Goal: Information Seeking & Learning: Learn about a topic

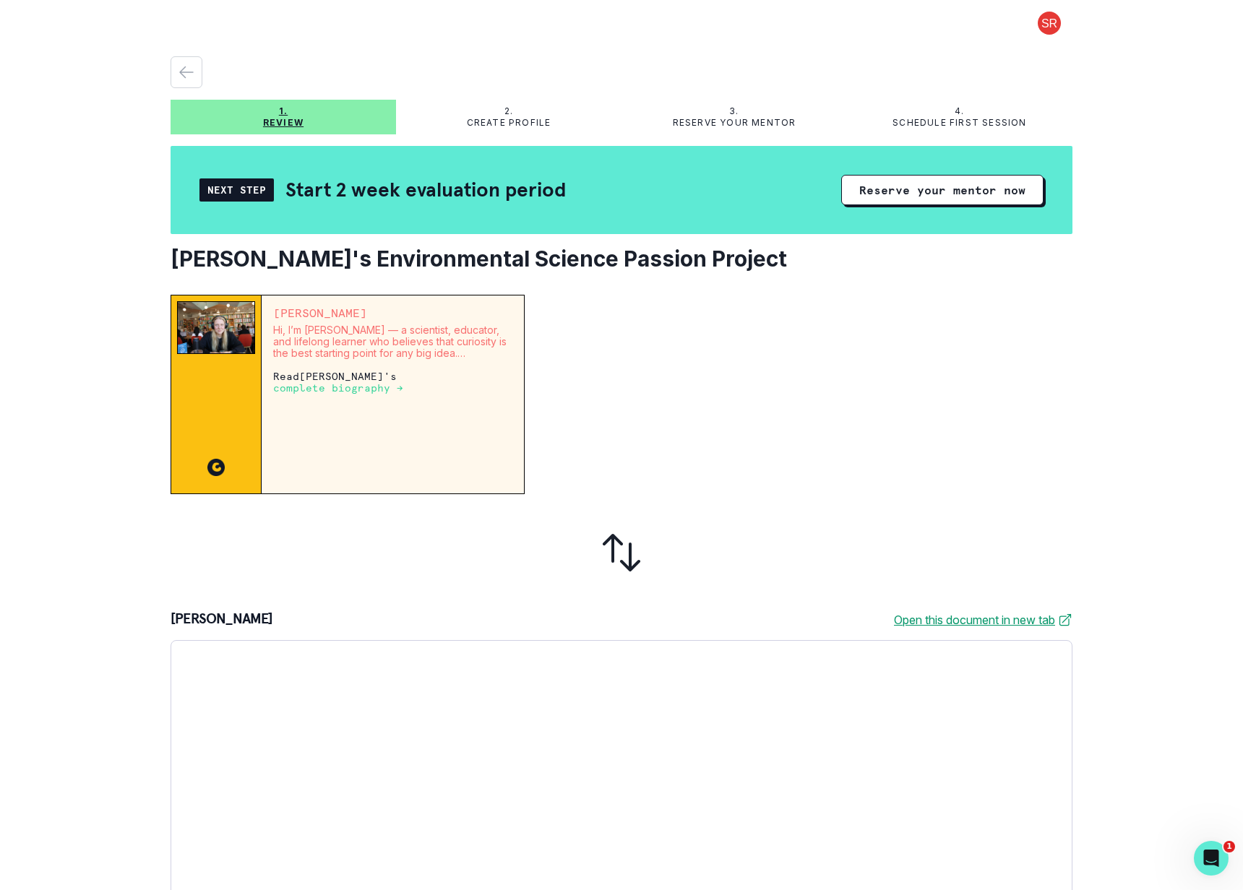
scroll to position [228, 0]
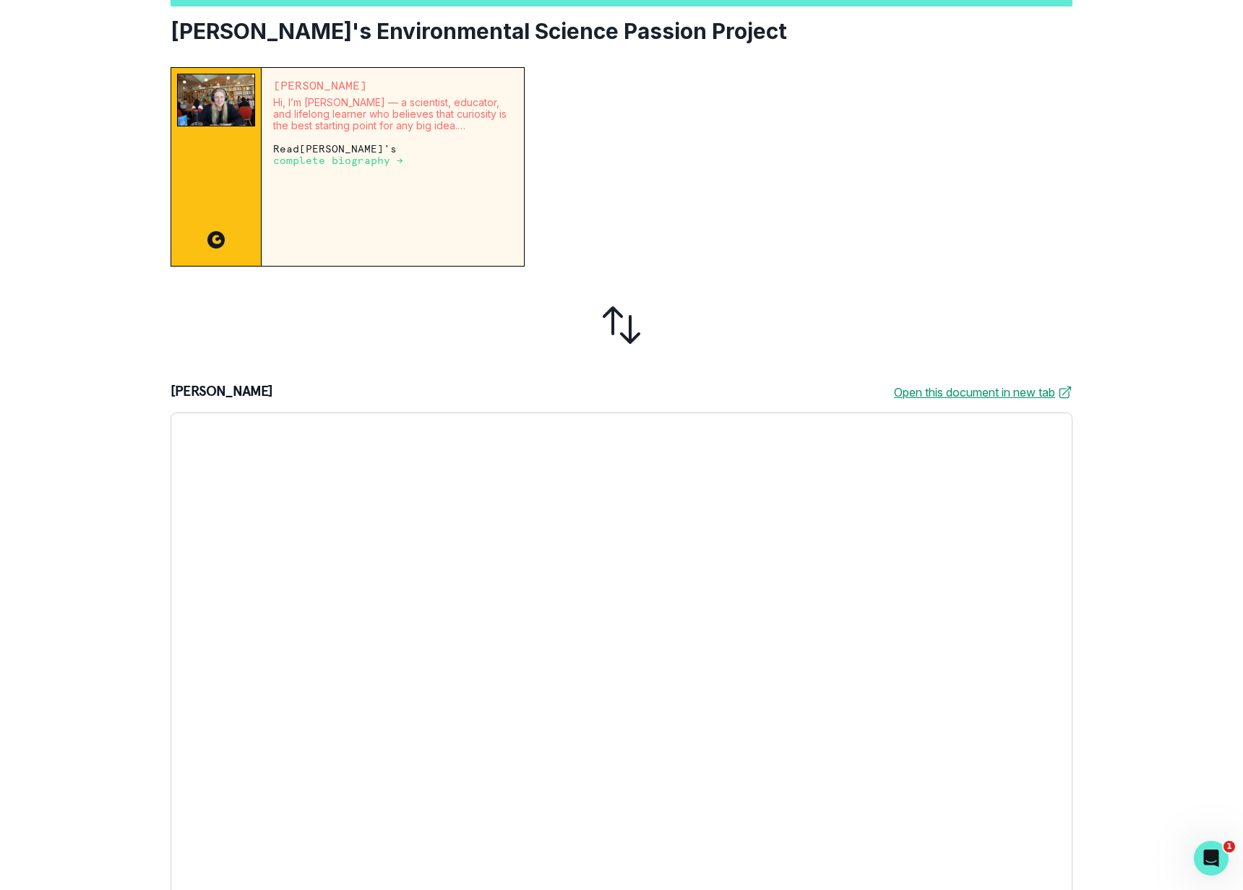
click at [403, 155] on p "complete biography →" at bounding box center [338, 161] width 130 height 12
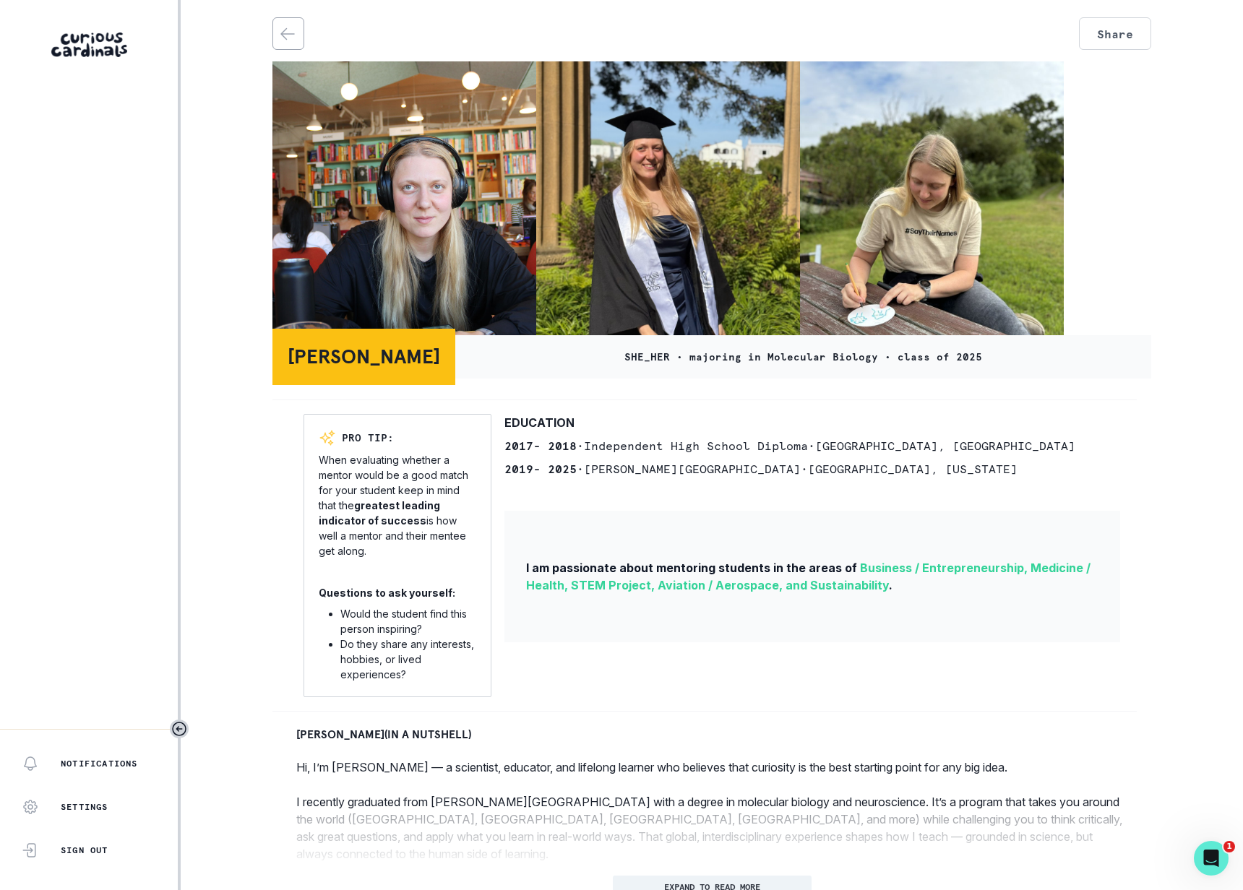
click at [368, 120] on img at bounding box center [404, 201] width 264 height 281
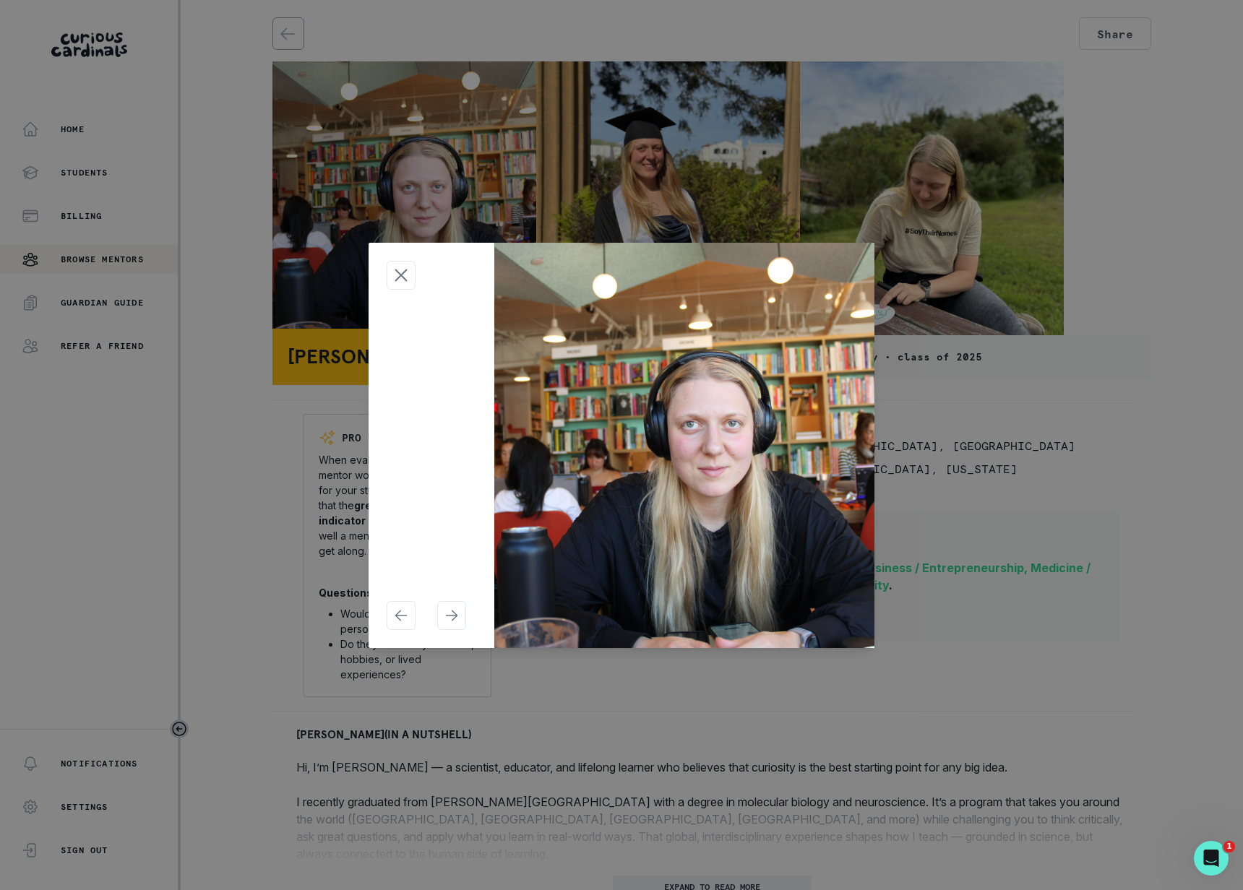
click at [368, 120] on div at bounding box center [621, 445] width 1243 height 890
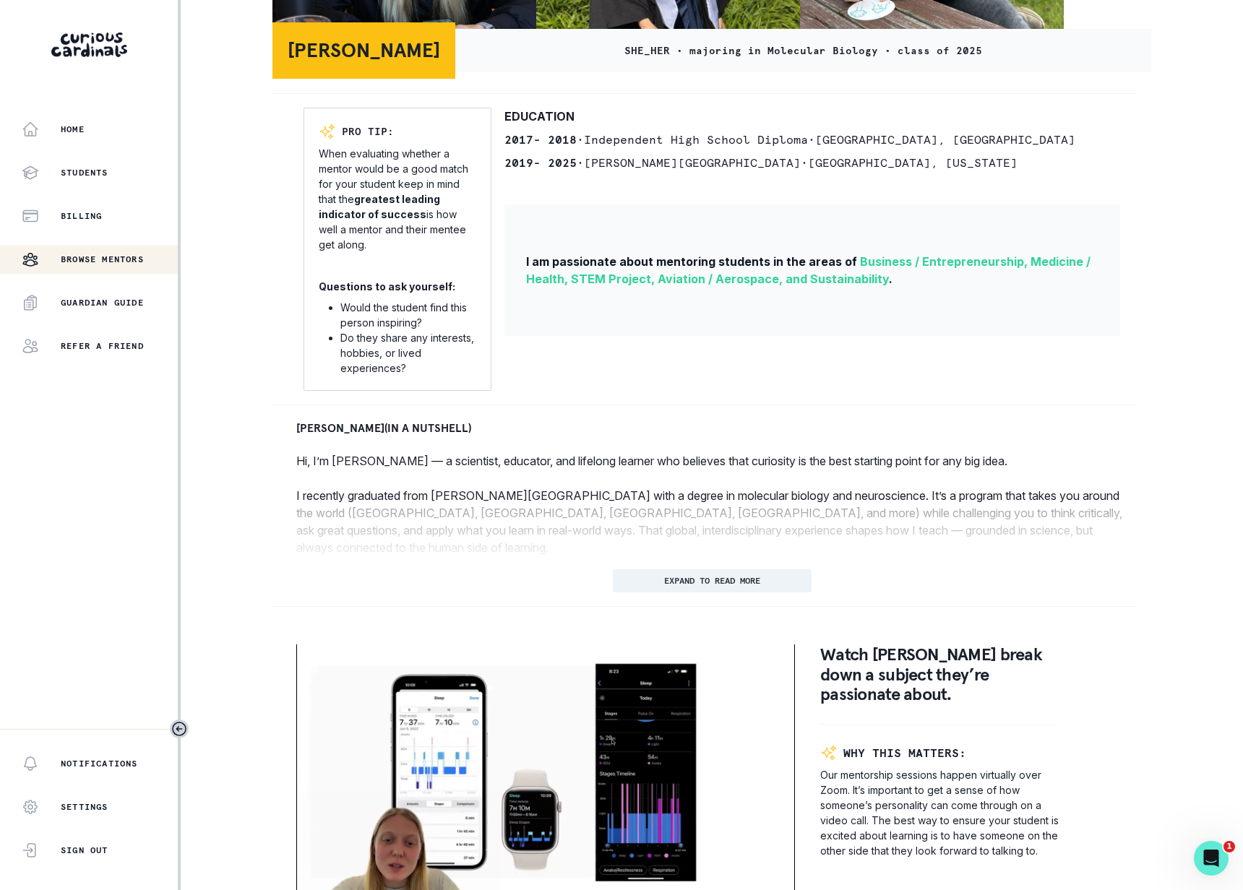
scroll to position [504, 0]
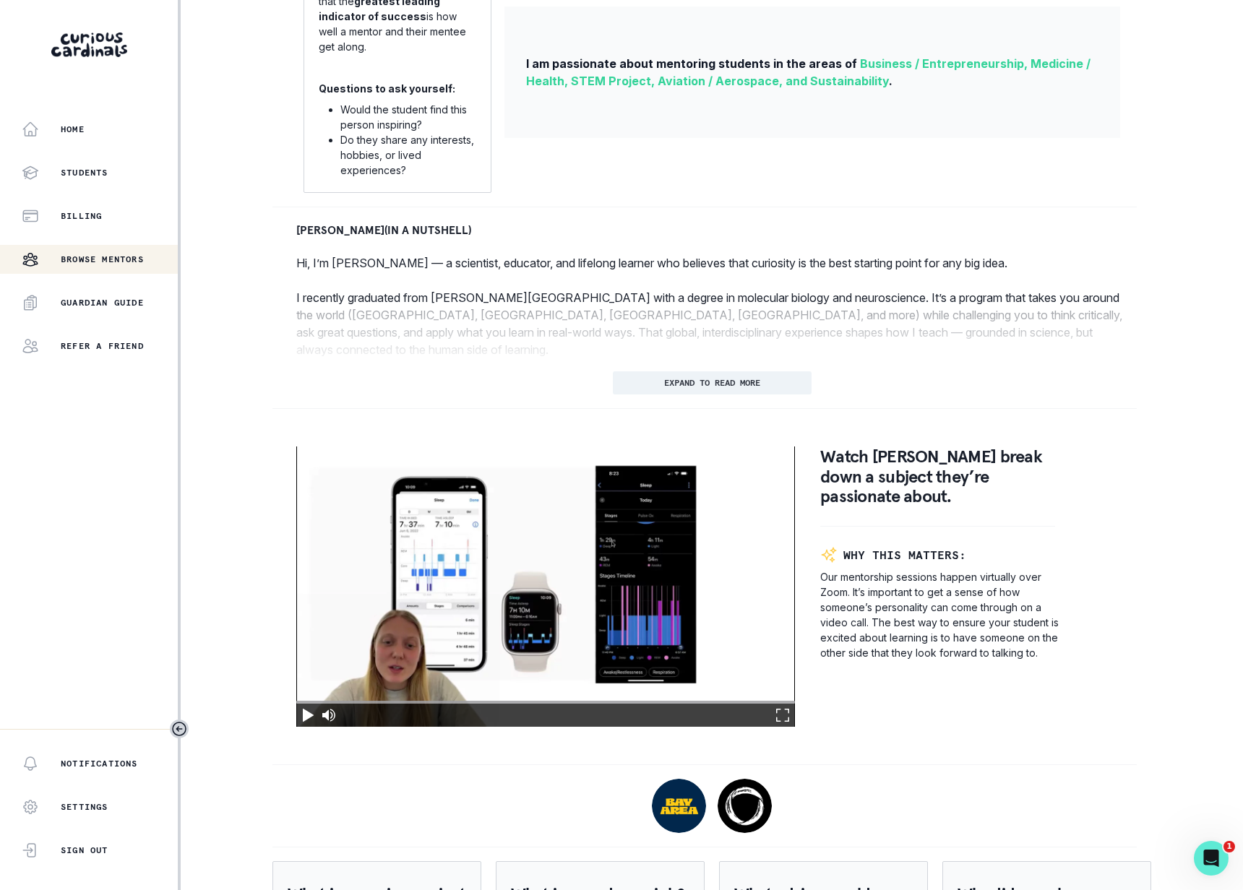
click at [783, 385] on button "EXPAND TO READ MORE" at bounding box center [712, 383] width 199 height 23
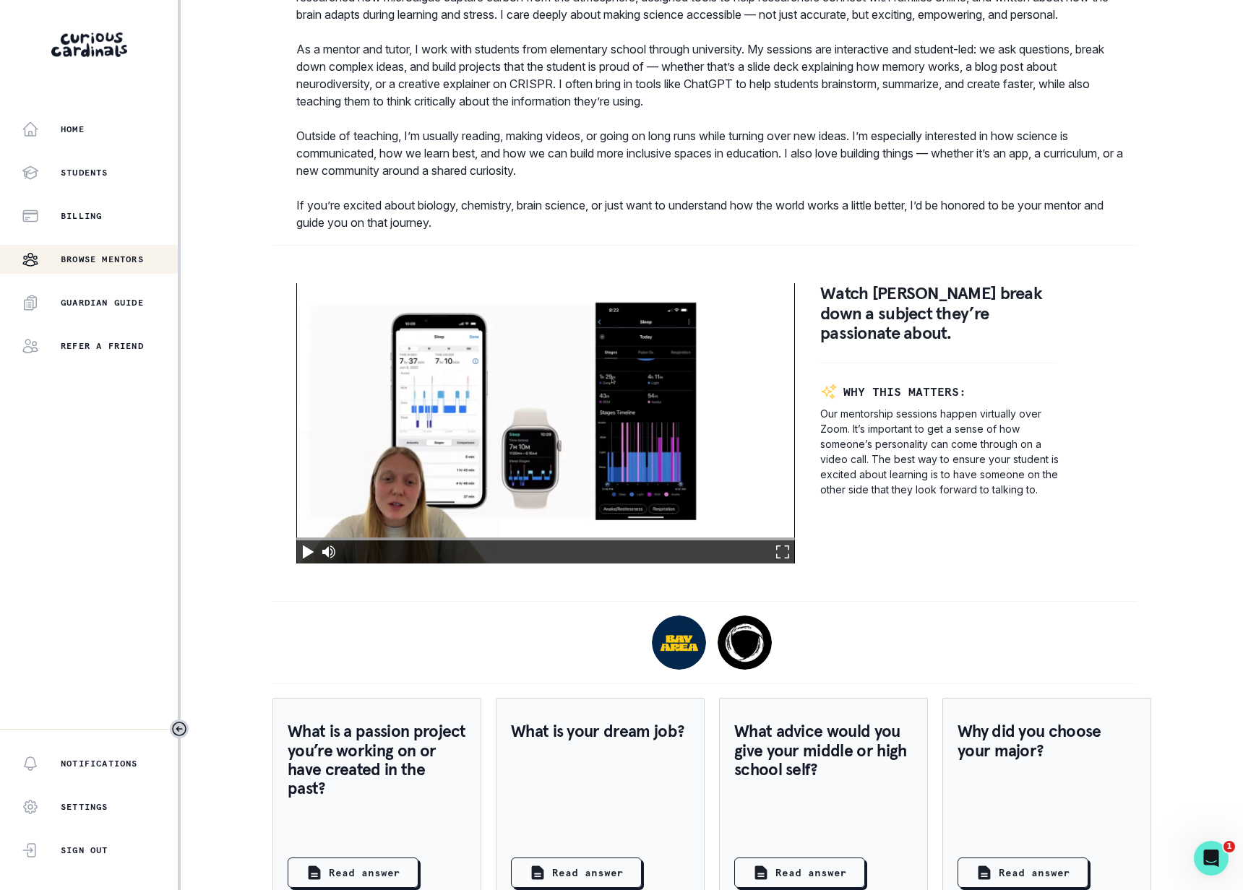
scroll to position [0, 0]
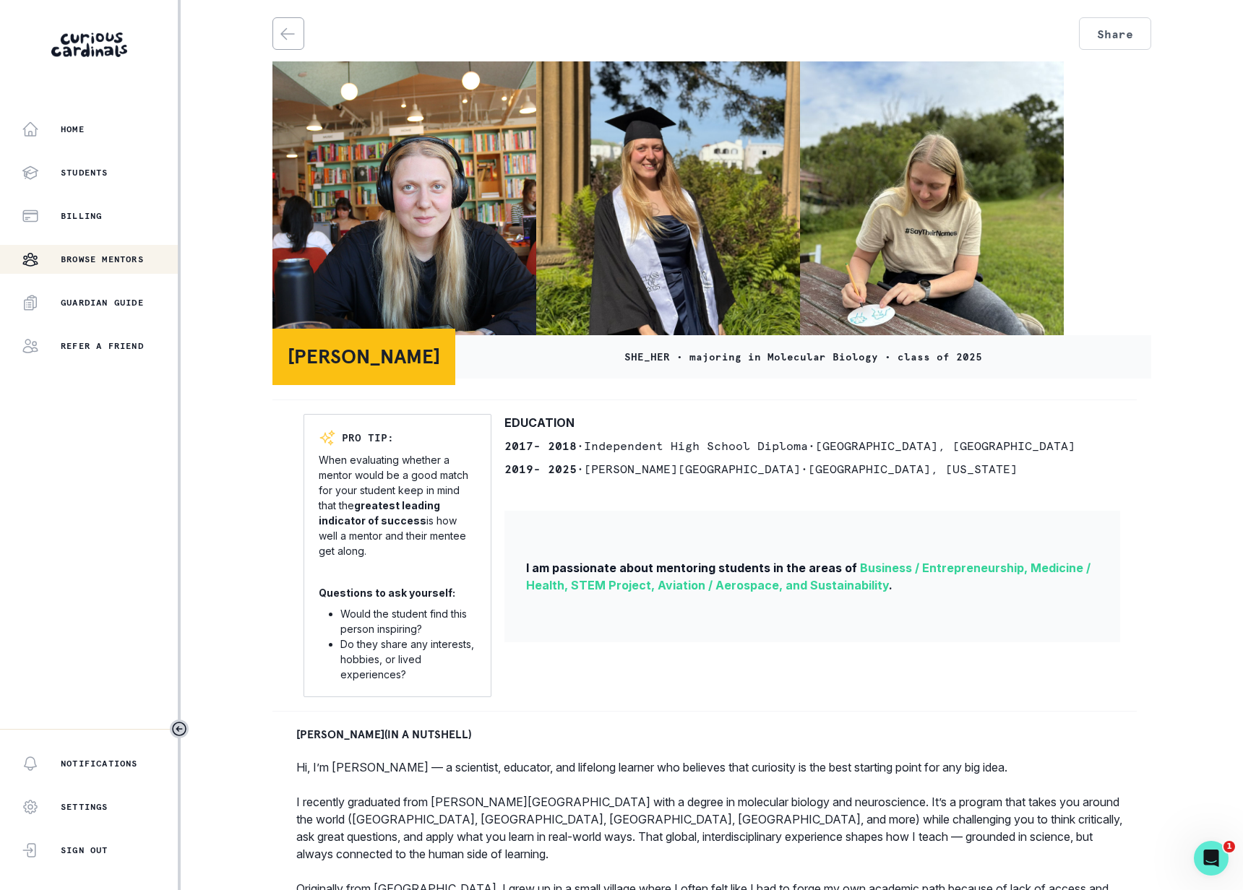
click at [122, 263] on p "Browse Mentors" at bounding box center [102, 260] width 83 height 12
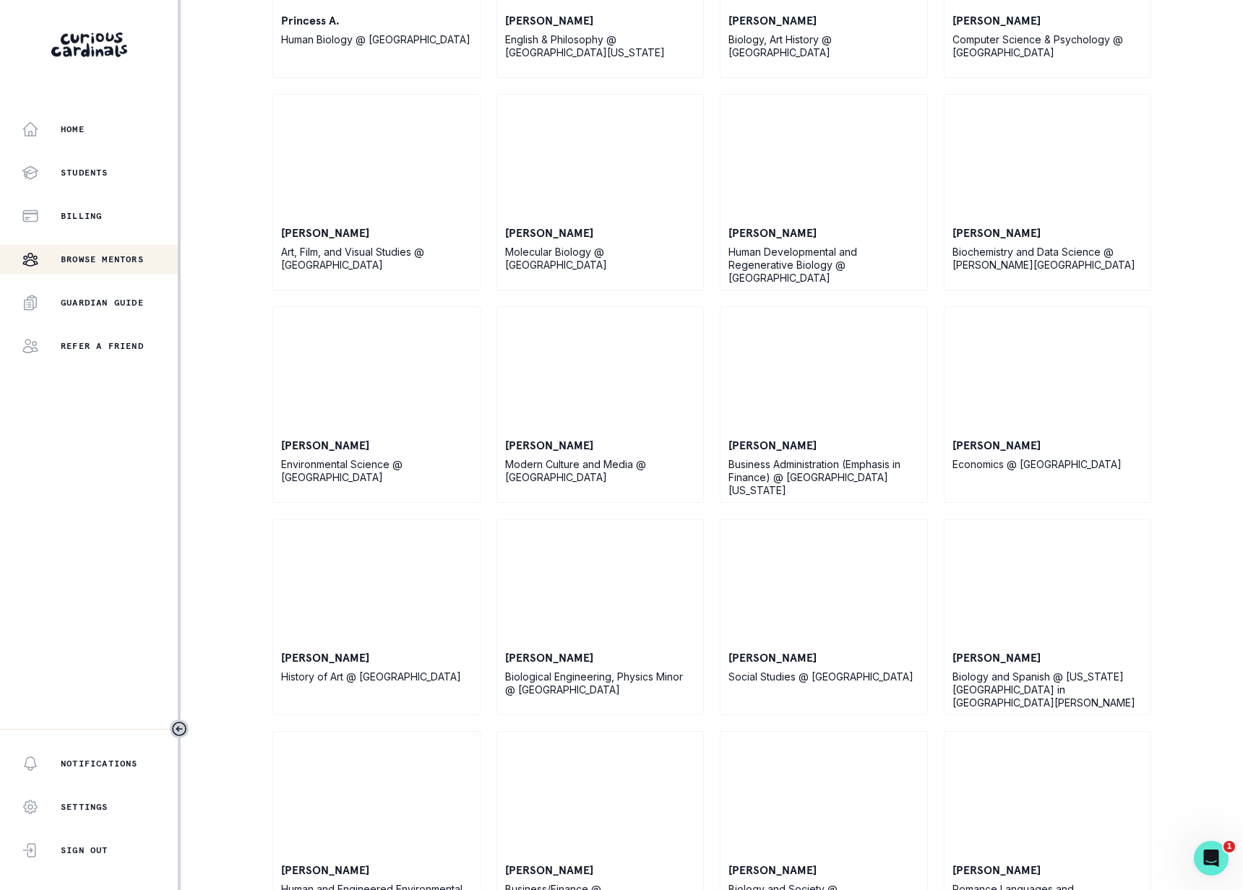
scroll to position [7713, 0]
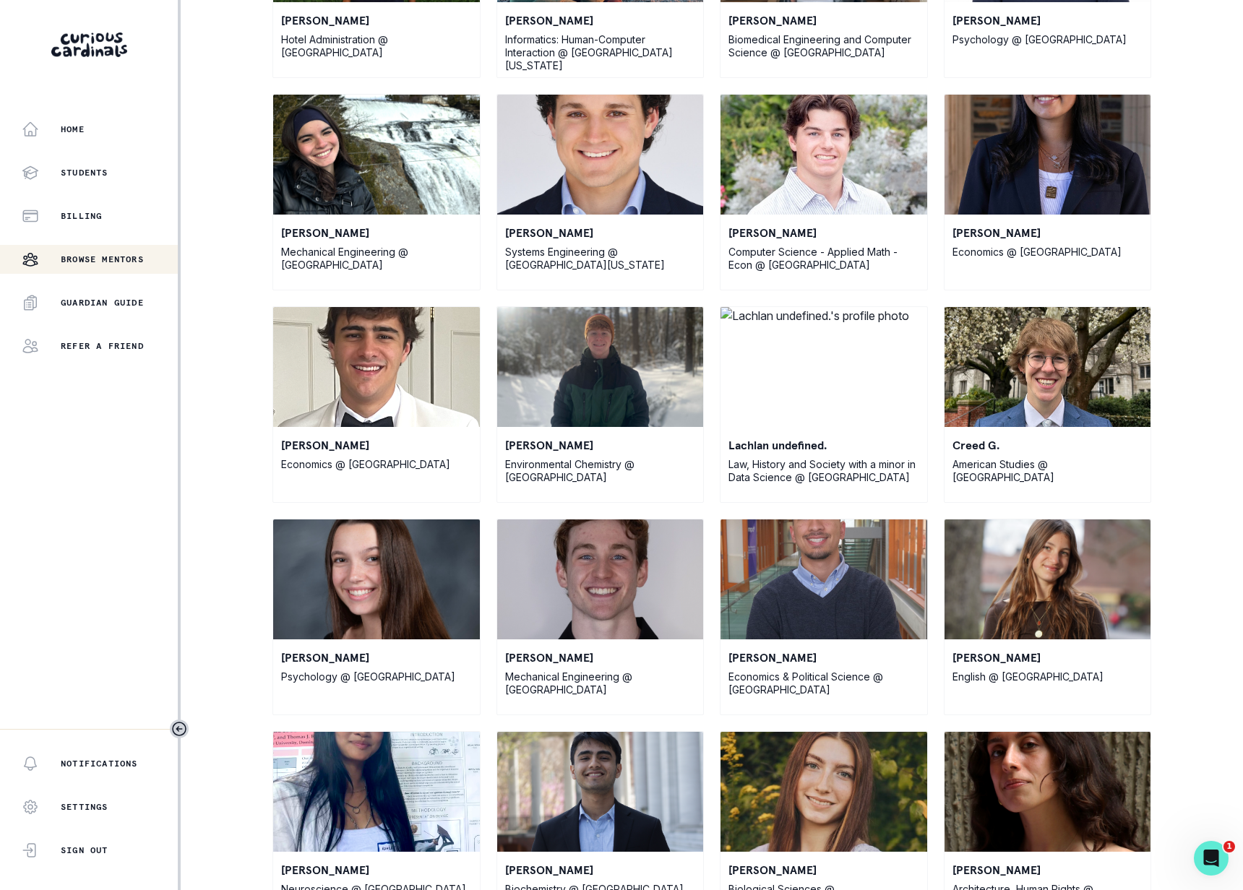
click at [611, 384] on img at bounding box center [600, 367] width 207 height 120
click at [615, 400] on img at bounding box center [600, 367] width 207 height 120
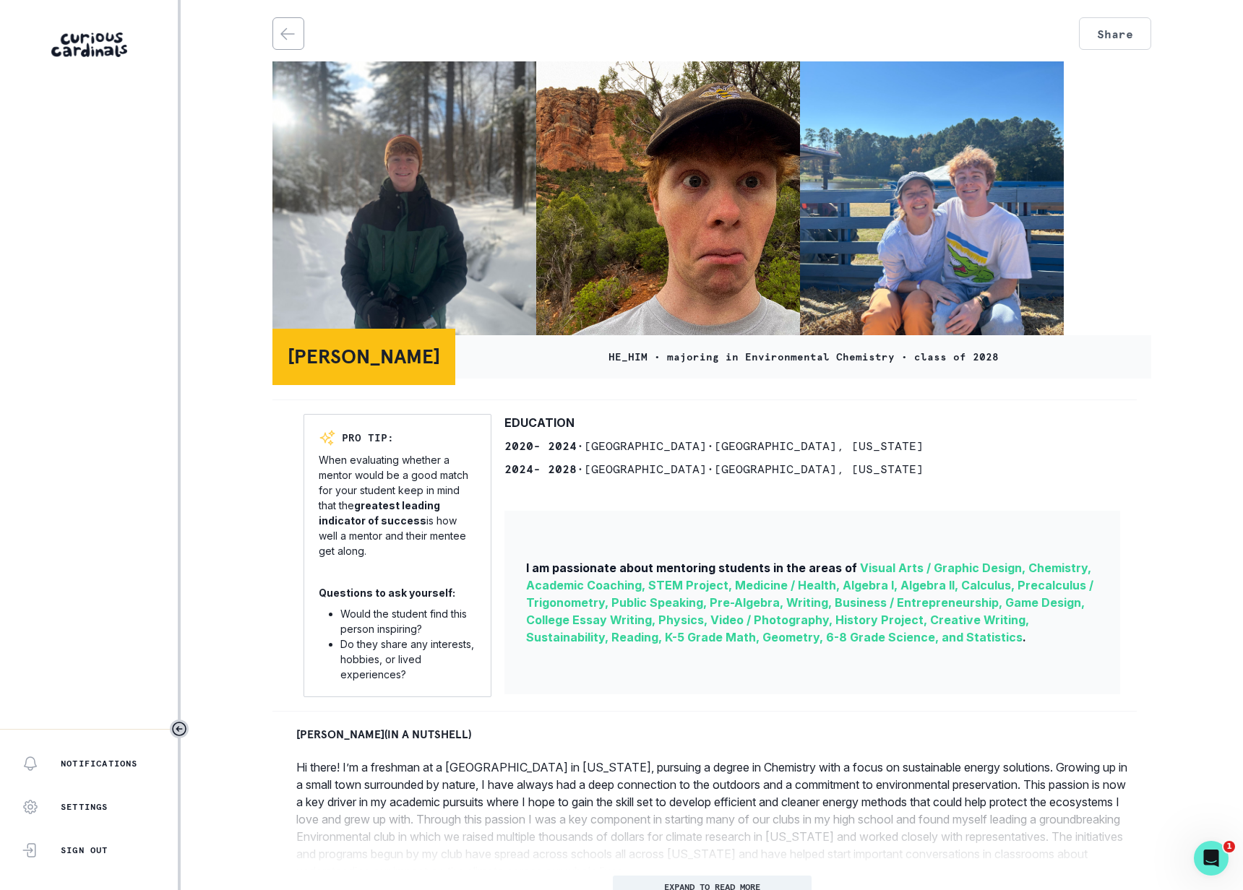
click at [615, 400] on div at bounding box center [704, 400] width 864 height 1
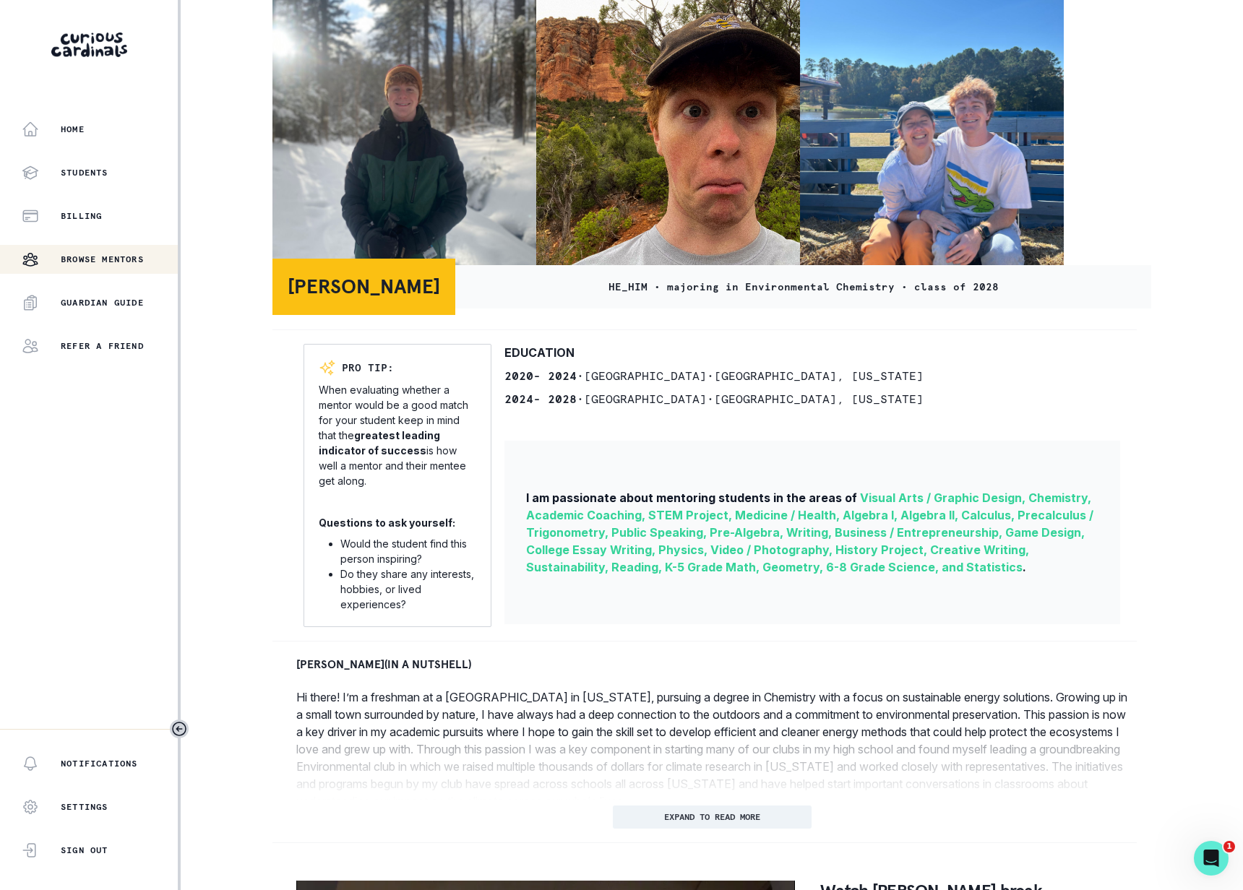
scroll to position [283, 0]
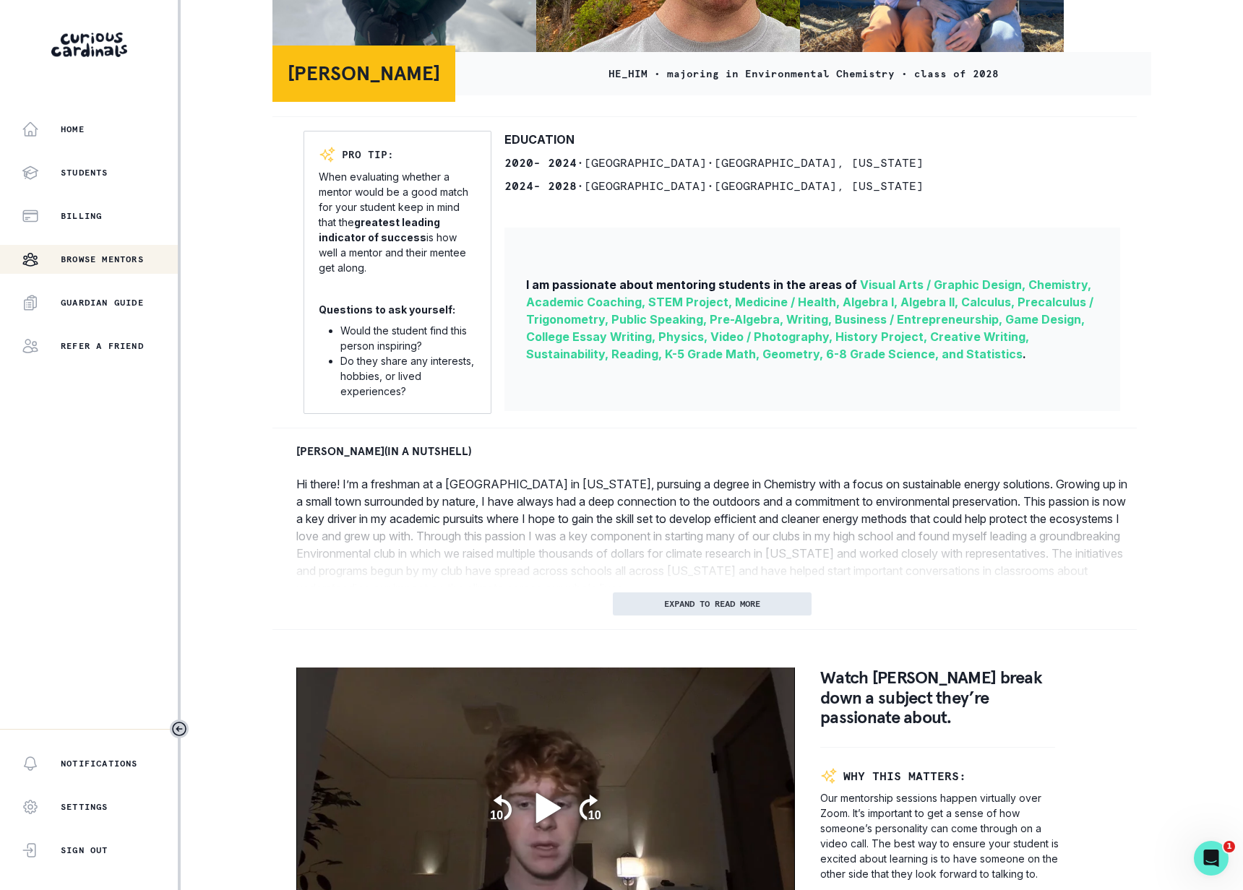
click at [737, 601] on p "EXPAND TO READ MORE" at bounding box center [712, 604] width 96 height 10
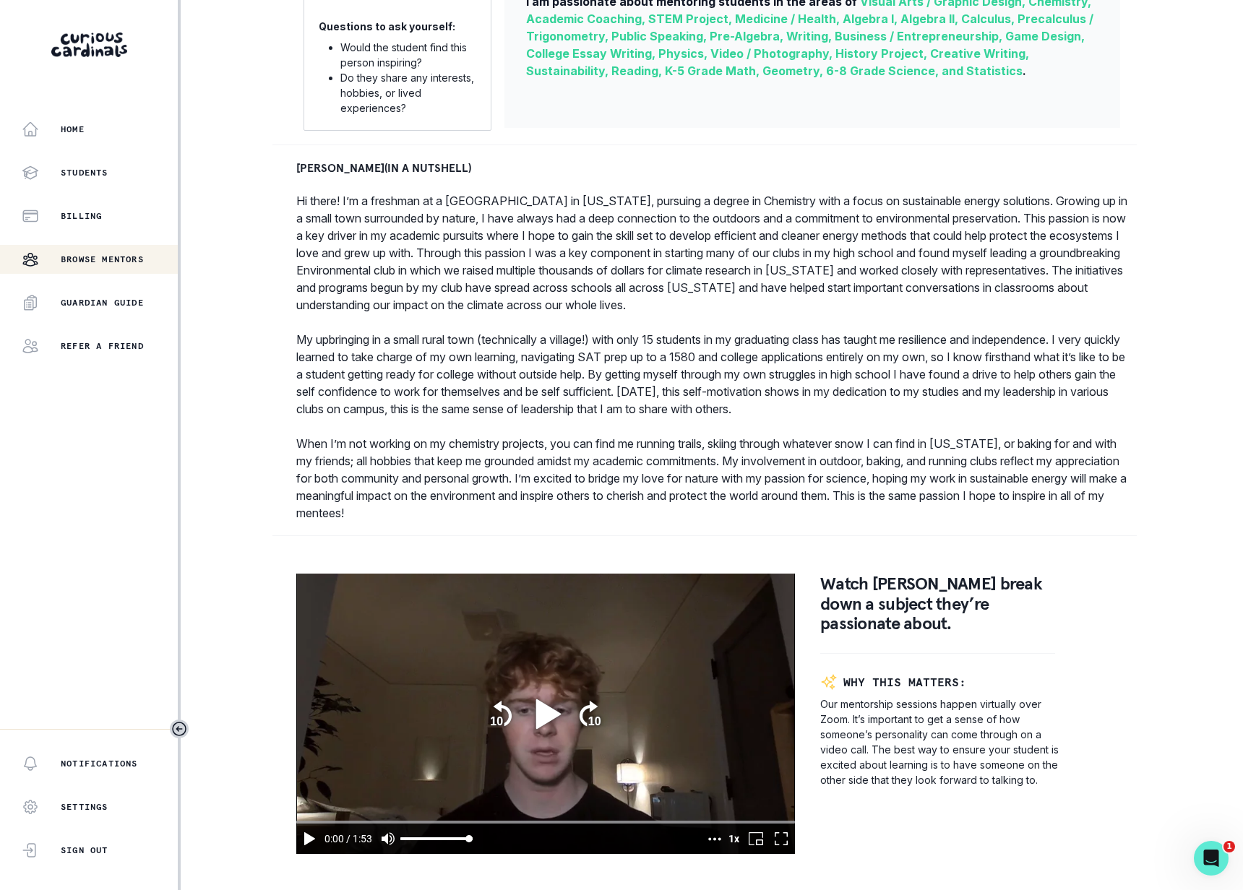
scroll to position [651, 0]
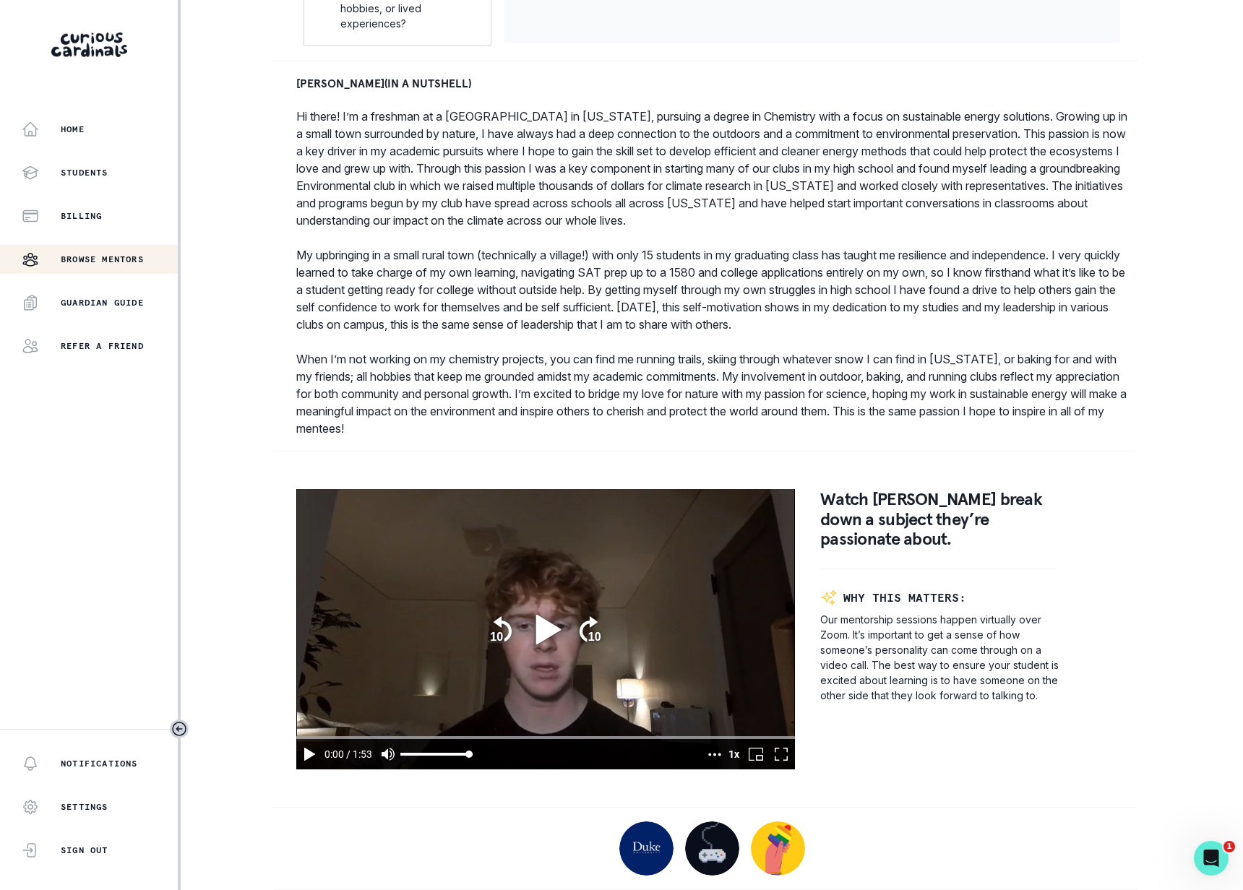
click at [526, 645] on icon "play" at bounding box center [546, 630] width 40 height 40
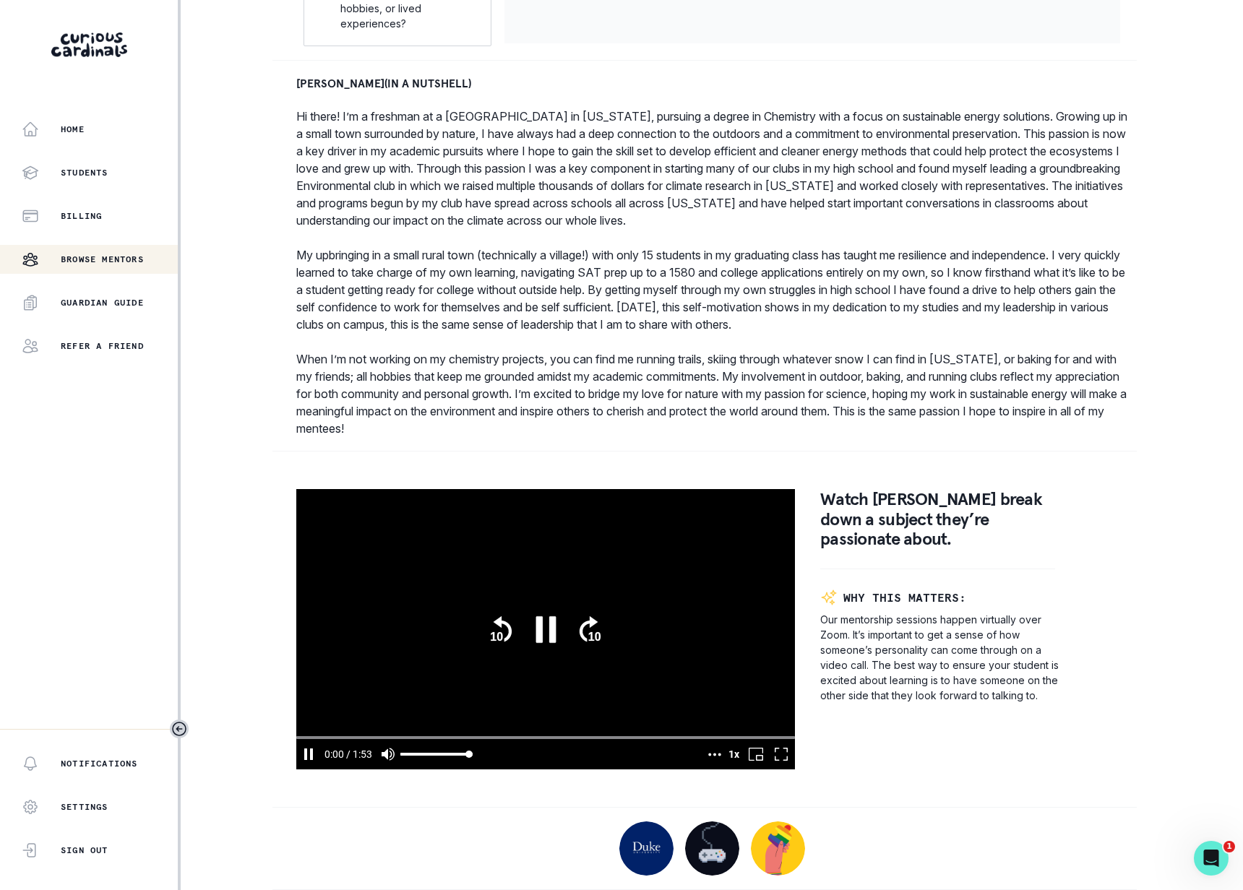
scroll to position [650, 0]
click at [426, 736] on input "seek" at bounding box center [545, 738] width 499 height 7
click at [588, 738] on input "seek" at bounding box center [545, 738] width 499 height 7
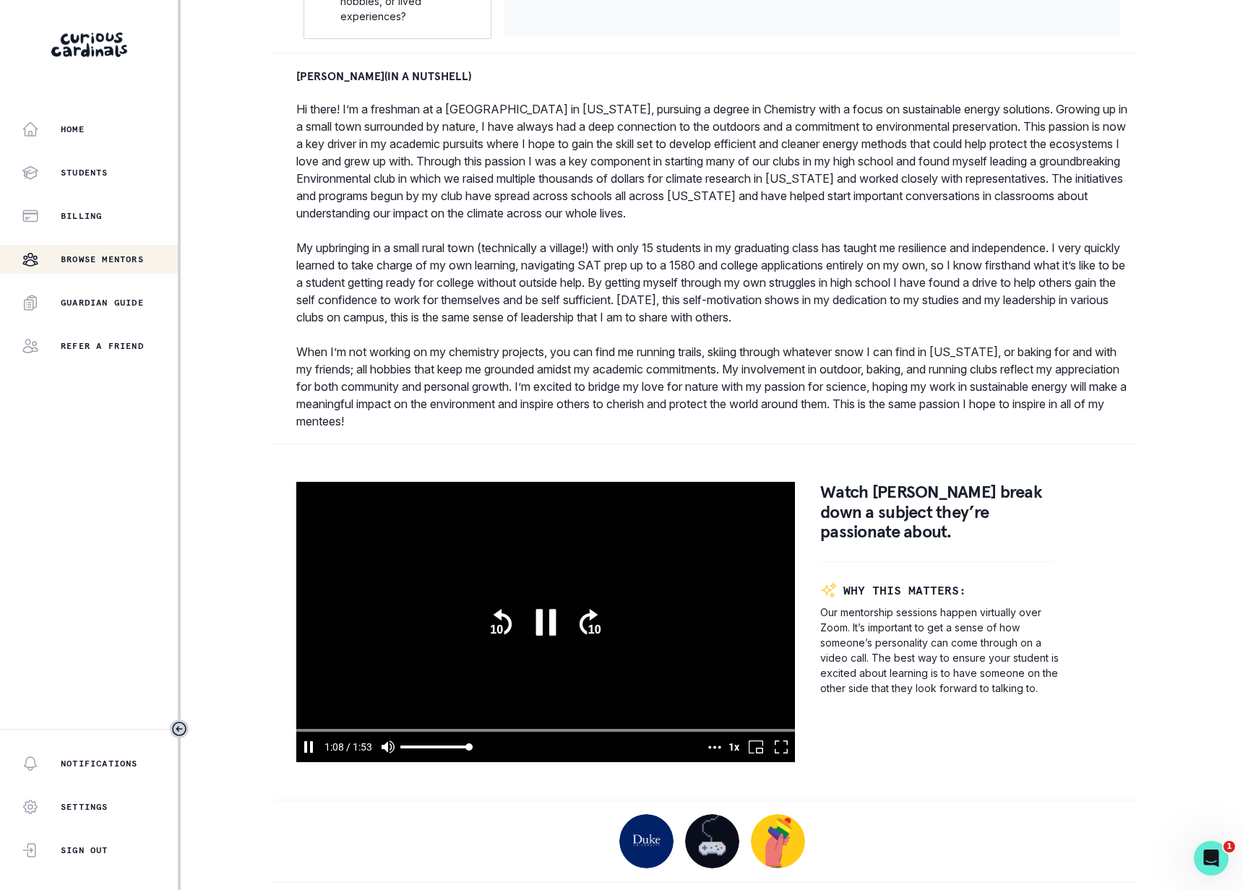
scroll to position [660, 0]
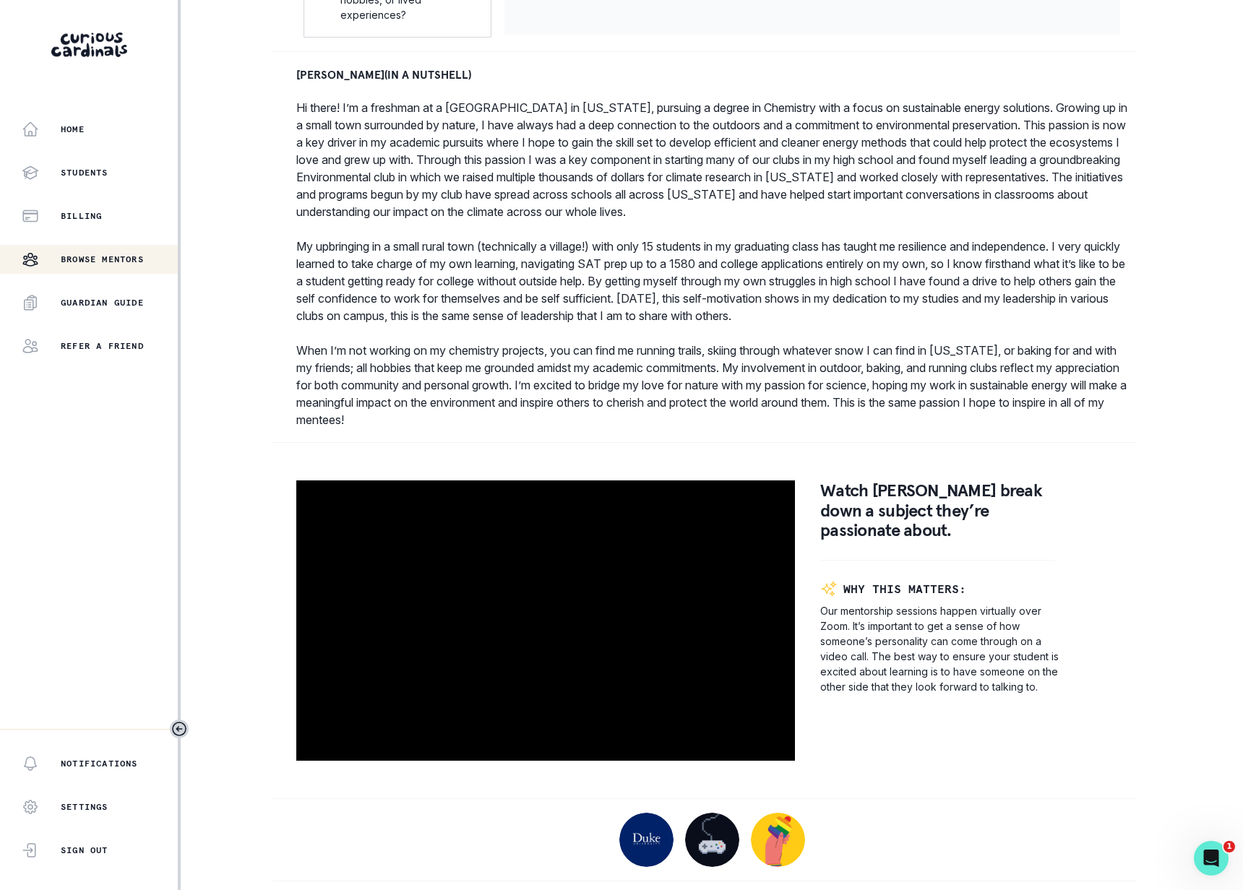
type input "113.150724"
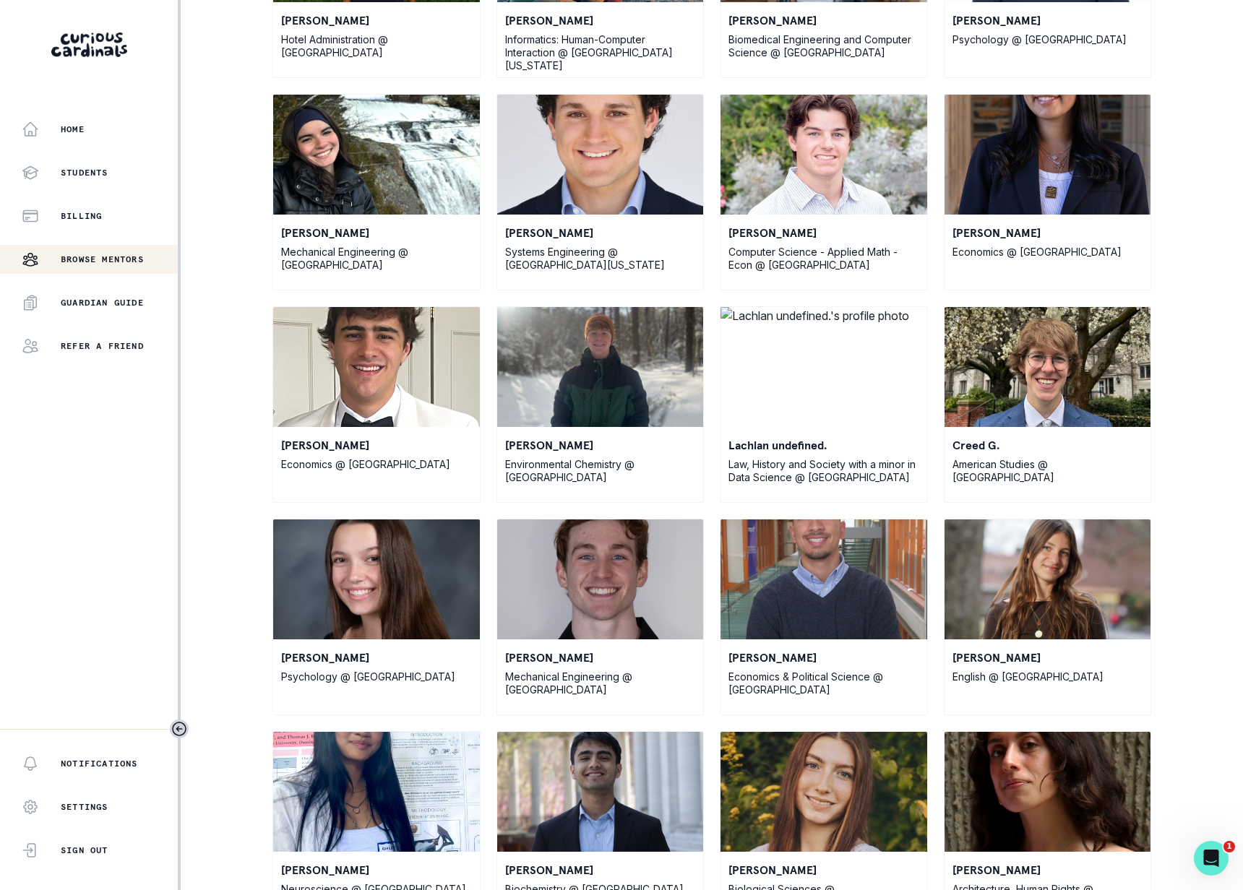
scroll to position [6438, 0]
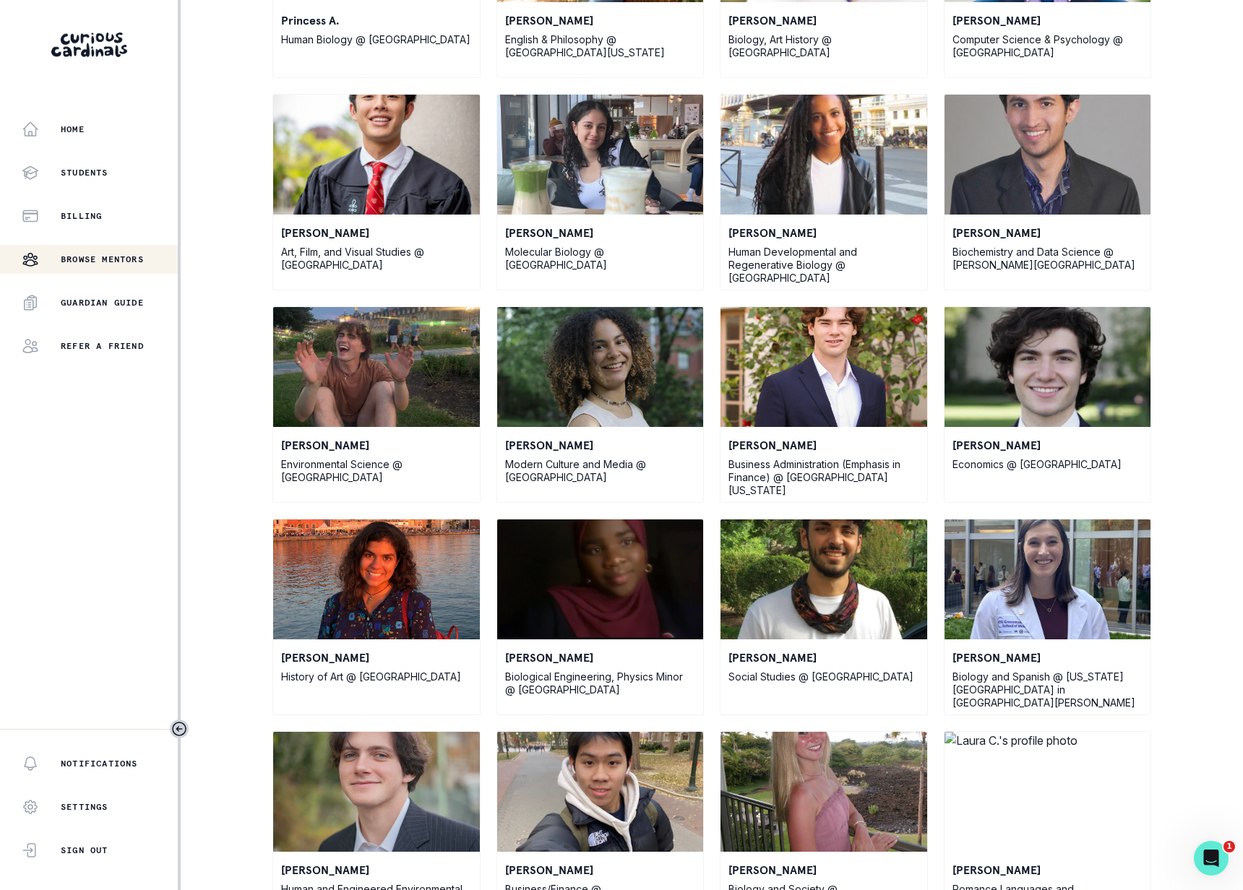
click at [311, 446] on p "[PERSON_NAME]" at bounding box center [376, 445] width 191 height 17
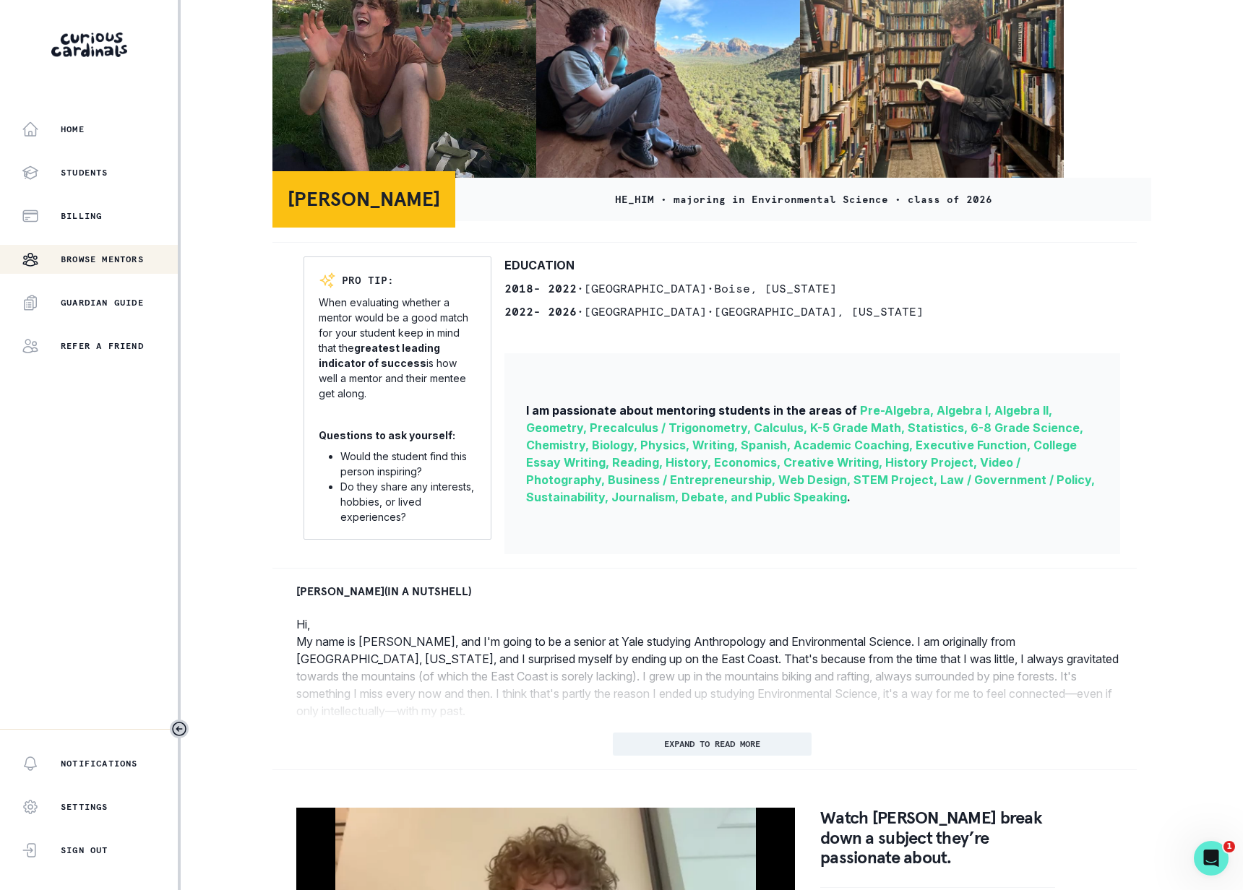
scroll to position [357, 0]
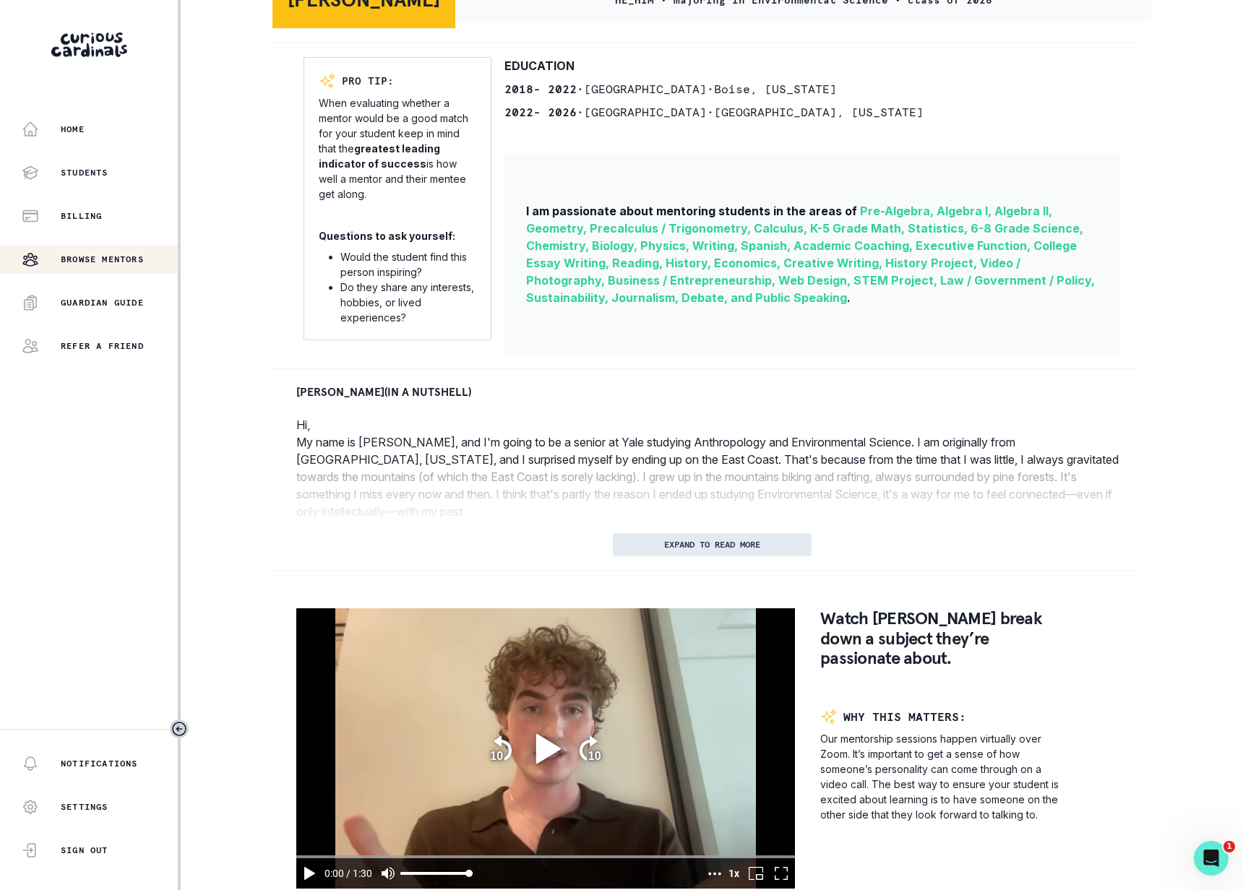
click at [783, 539] on button "EXPAND TO READ MORE" at bounding box center [712, 544] width 199 height 23
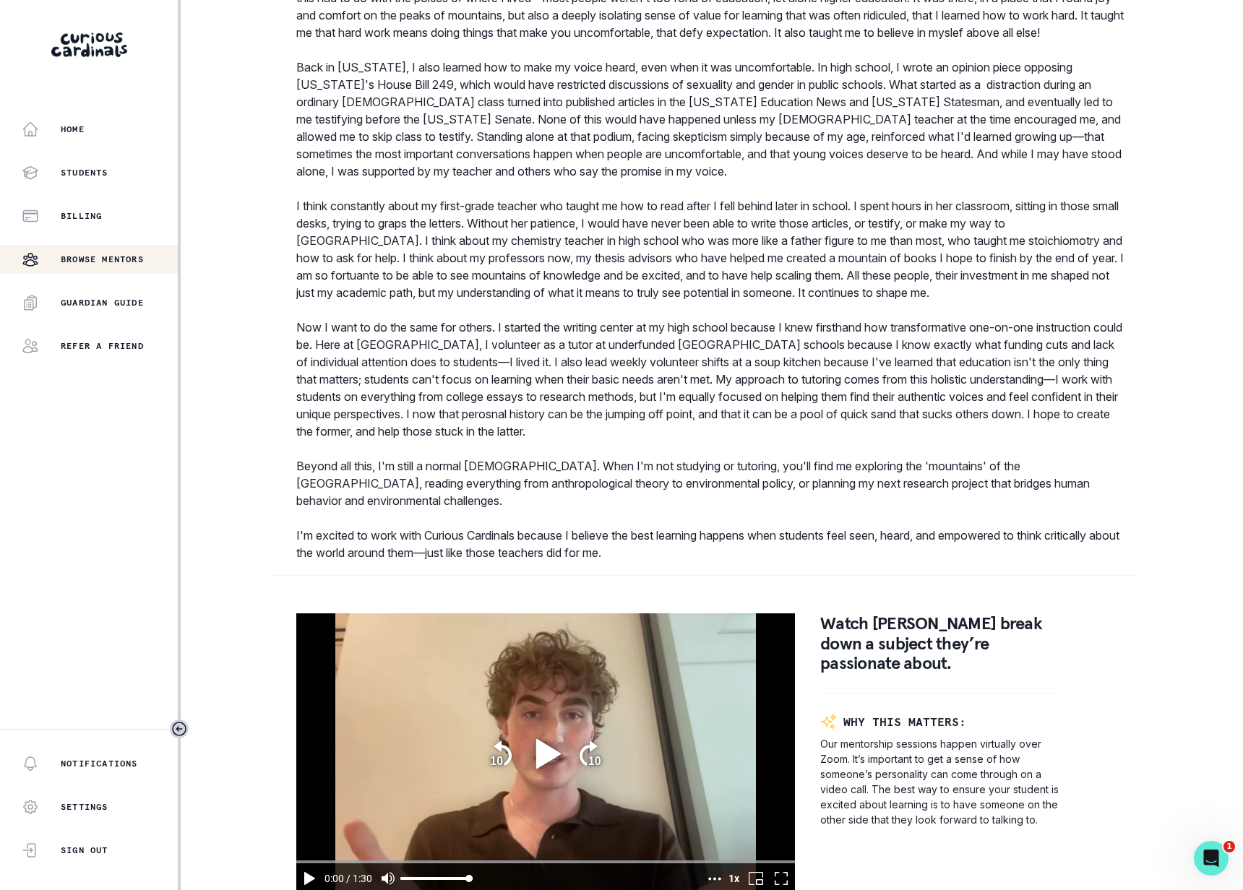
scroll to position [1044, 0]
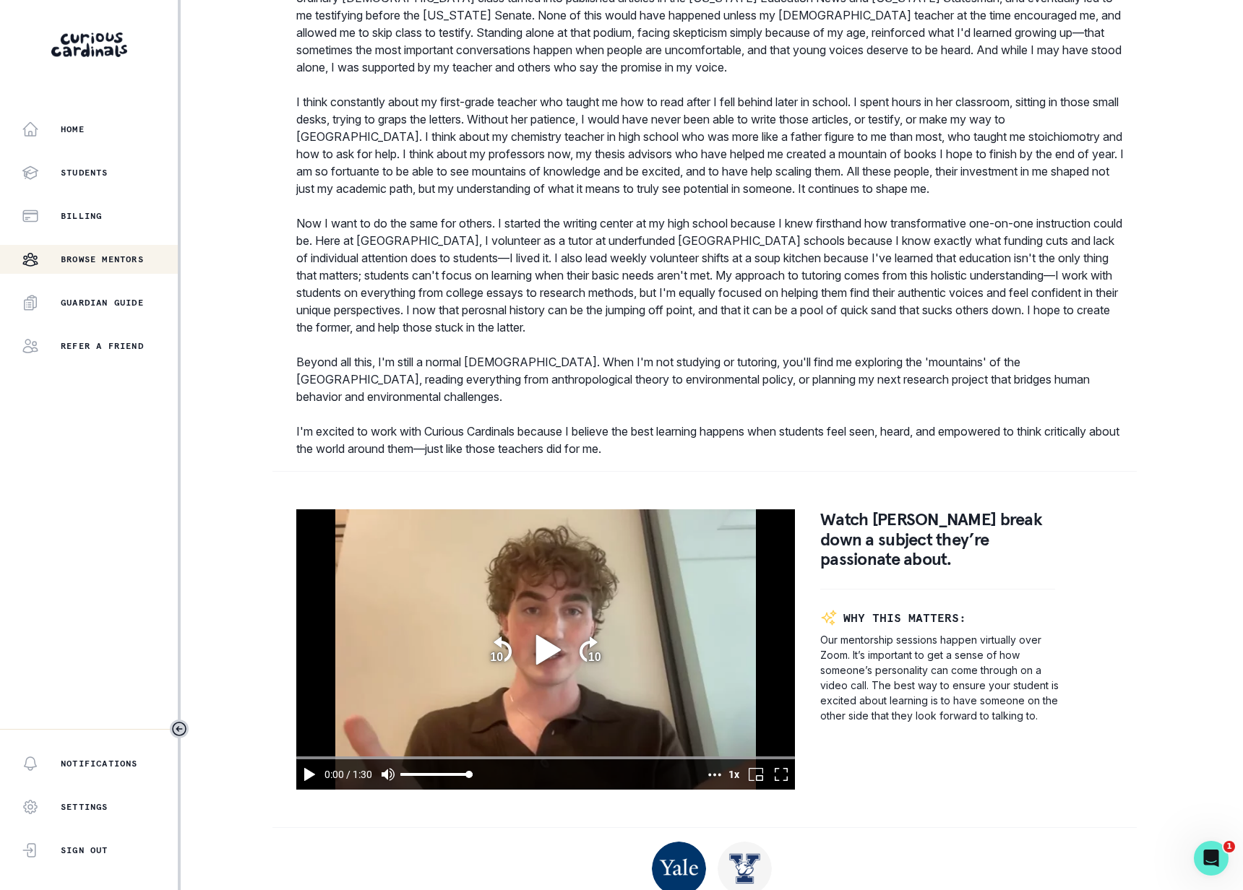
click at [547, 596] on video at bounding box center [545, 650] width 499 height 280
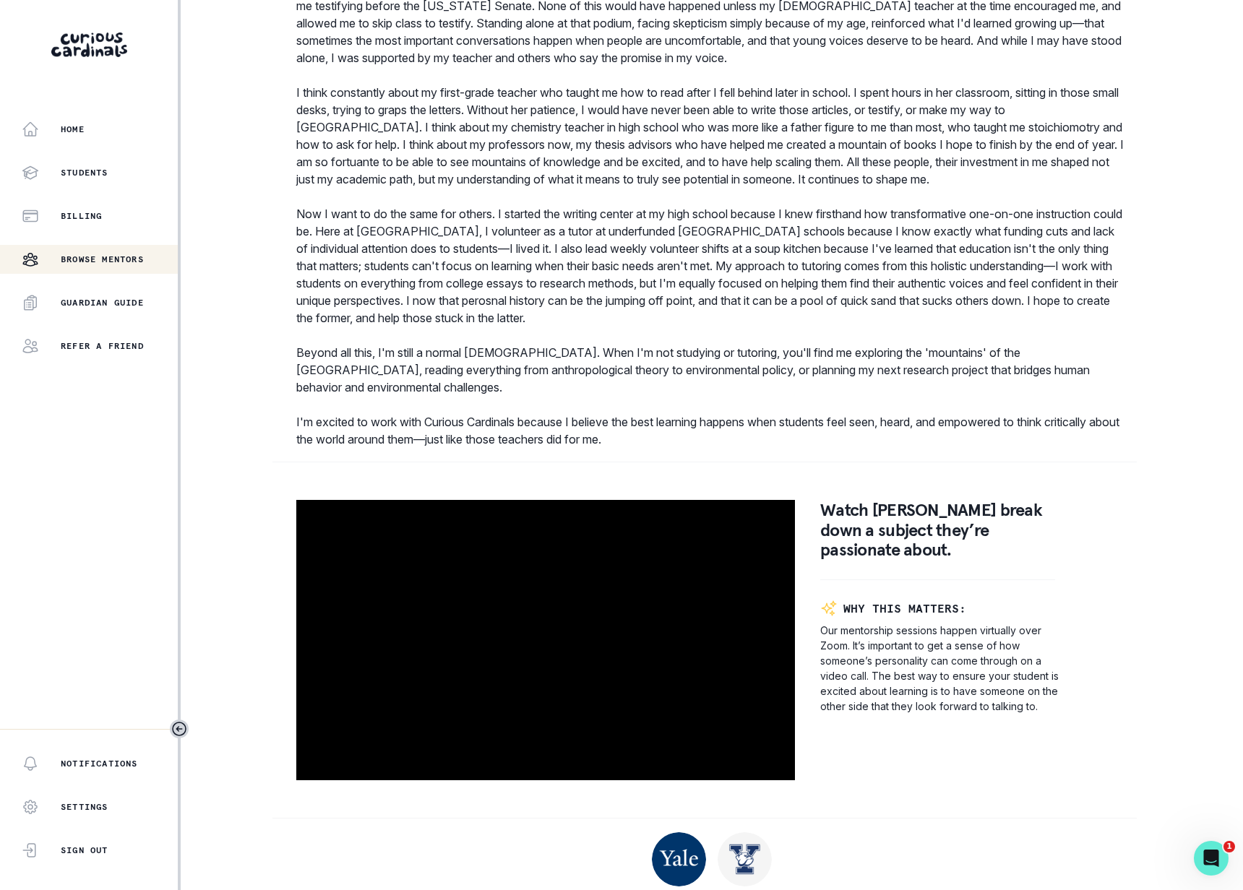
scroll to position [1145, 0]
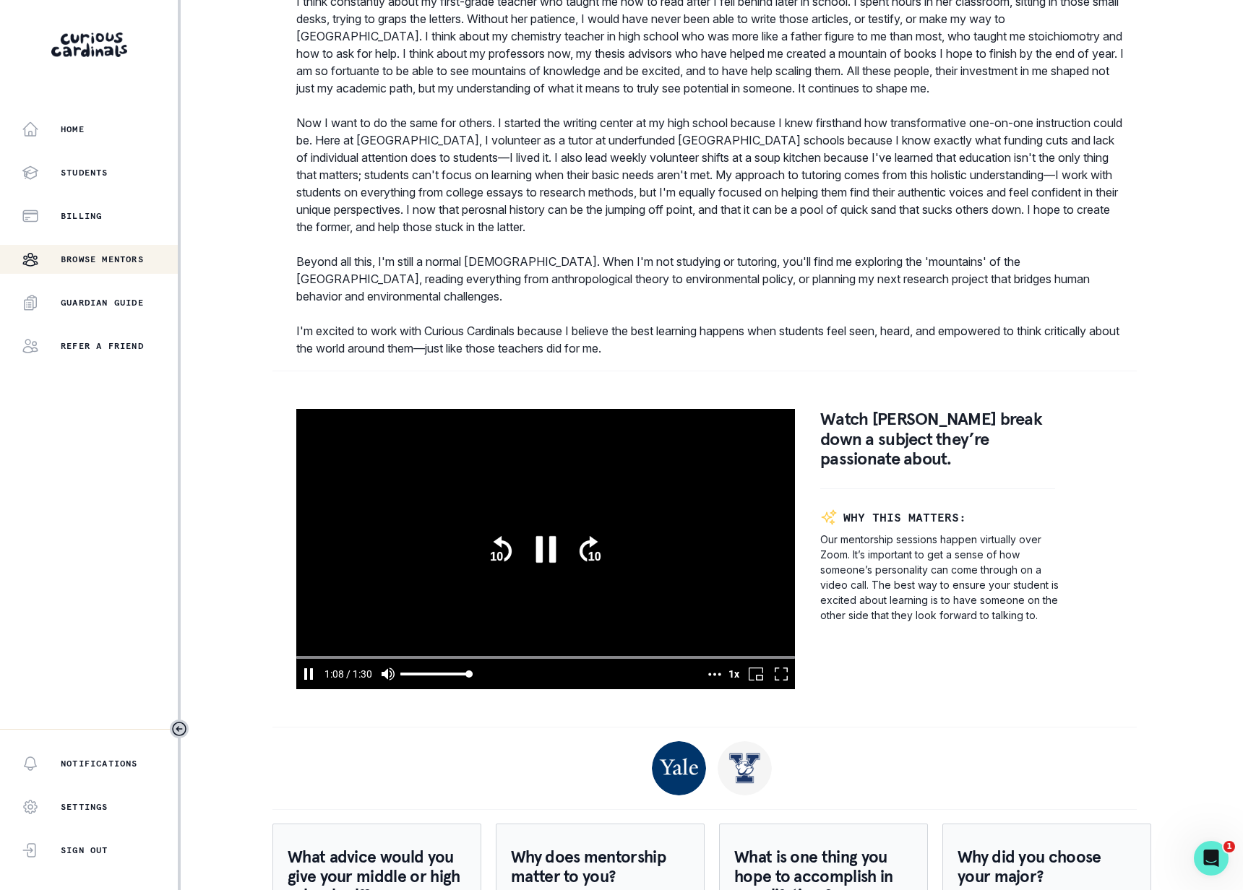
click at [751, 655] on input "seek" at bounding box center [545, 657] width 499 height 7
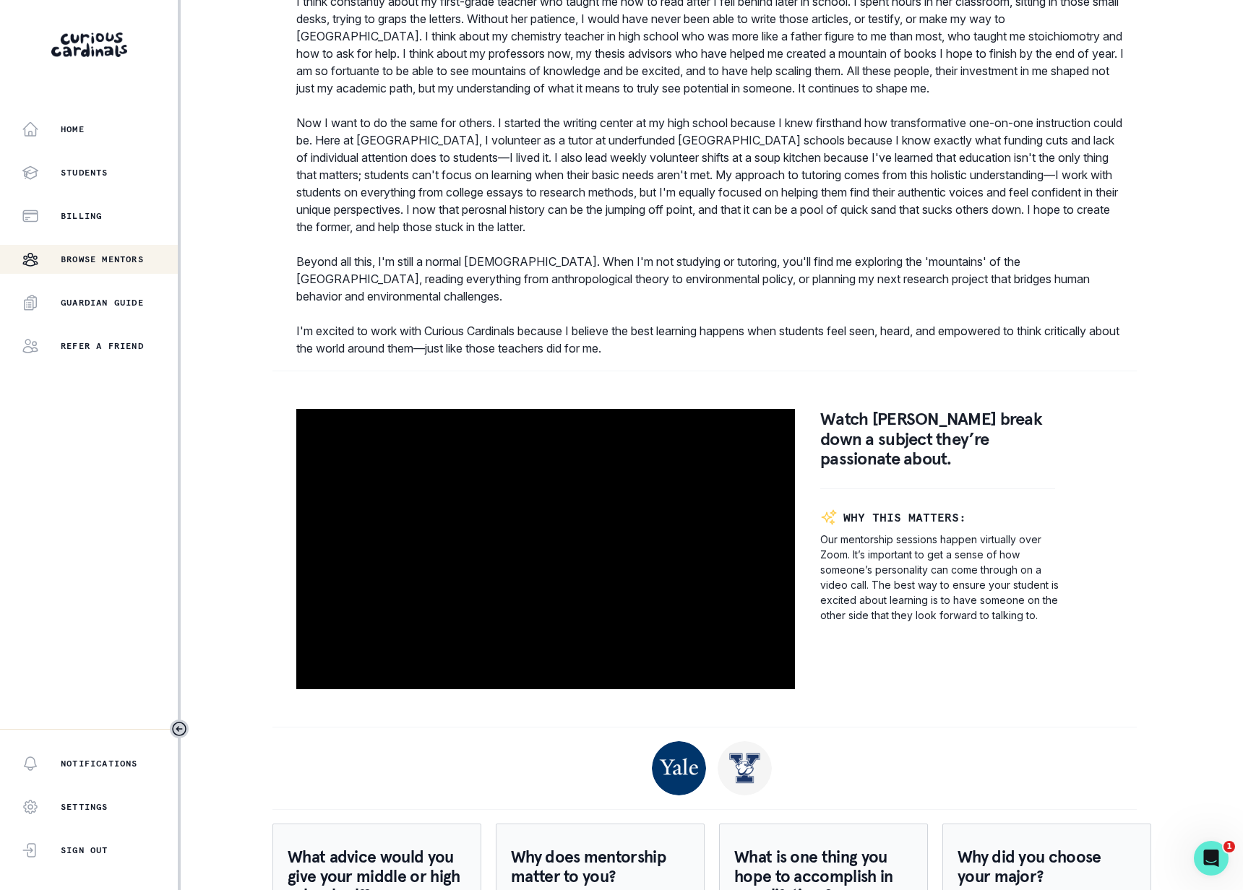
type input "90.147799"
